Goal: Transaction & Acquisition: Book appointment/travel/reservation

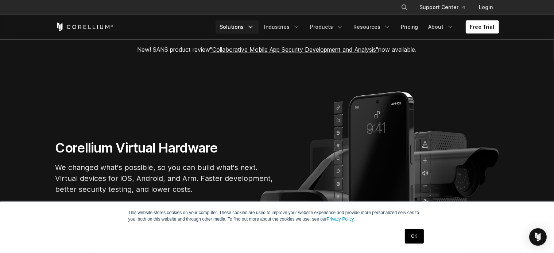
click at [254, 27] on icon "Navigation Menu" at bounding box center [250, 26] width 7 height 7
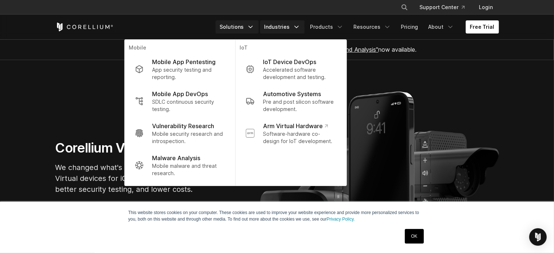
click at [298, 26] on polyline "Navigation Menu" at bounding box center [297, 27] width 4 height 2
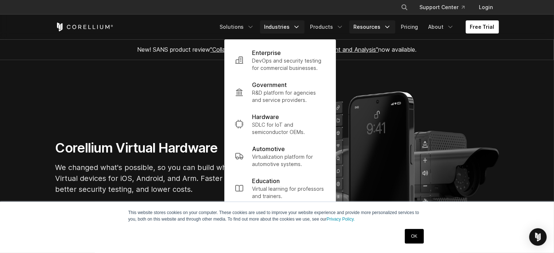
click at [388, 23] on icon "Navigation Menu" at bounding box center [387, 26] width 7 height 7
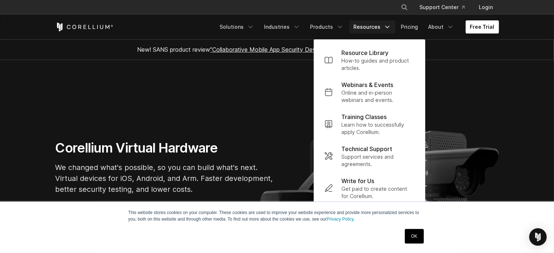
click at [479, 25] on link "Free Trial" at bounding box center [482, 26] width 33 height 13
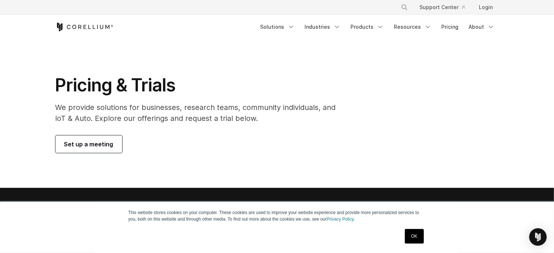
click at [108, 148] on span "Set up a meeting" at bounding box center [88, 144] width 49 height 9
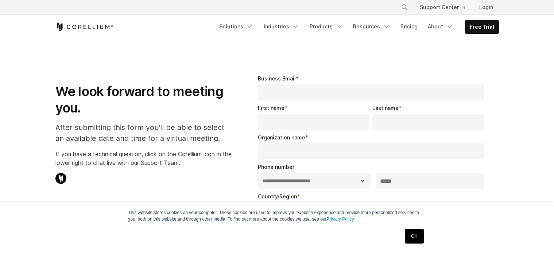
select select "**"
